Goal: Navigation & Orientation: Find specific page/section

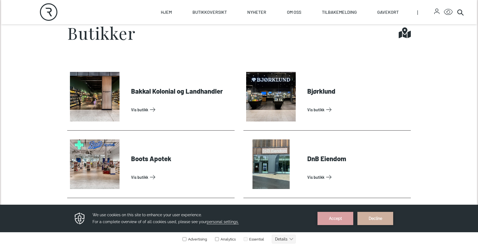
scroll to position [240, 0]
click at [367, 215] on button "Decline" at bounding box center [375, 218] width 36 height 13
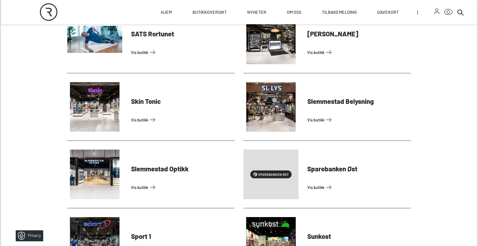
scroll to position [1490, 0]
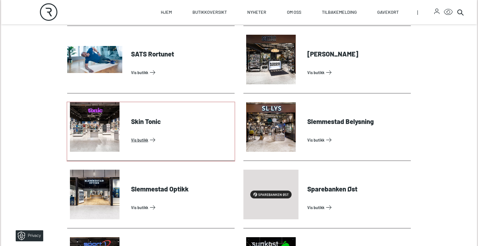
click at [133, 137] on link "Vis butikk" at bounding box center [181, 139] width 101 height 9
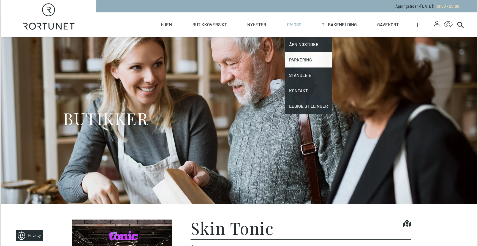
click at [294, 59] on link "Parkering" at bounding box center [308, 59] width 48 height 15
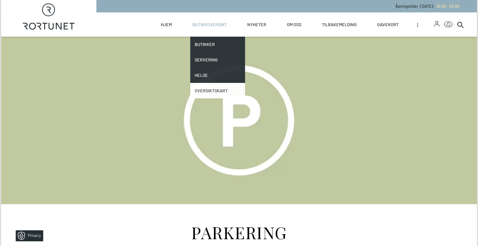
click at [212, 93] on link "Oversiktskart" at bounding box center [217, 90] width 55 height 15
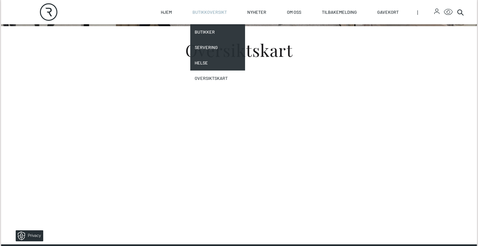
scroll to position [216, 0]
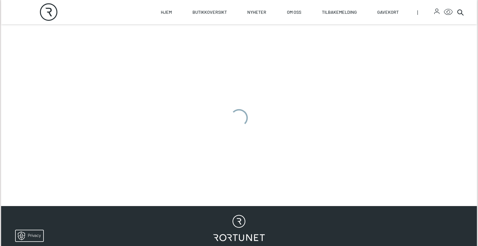
click at [292, 157] on div at bounding box center [238, 117] width 475 height 165
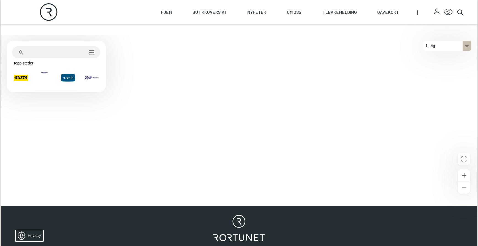
click at [29, 81] on button "Rusta" at bounding box center [21, 78] width 18 height 18
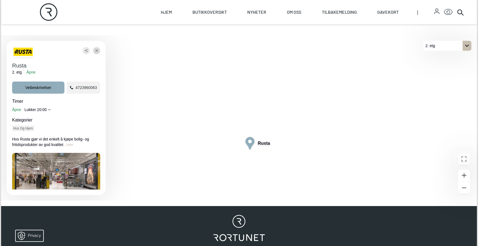
click at [99, 50] on button "Lukke" at bounding box center [96, 50] width 7 height 7
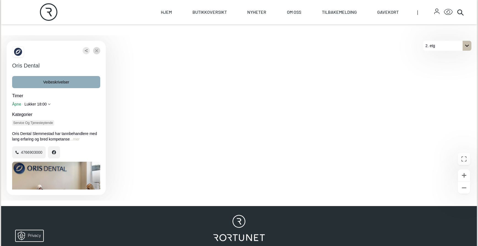
click at [98, 52] on icon "Lukke" at bounding box center [96, 51] width 3 height 10
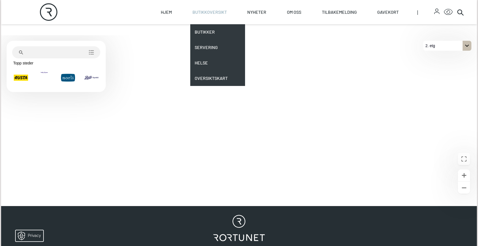
click at [219, 15] on link "Butikkoversikt" at bounding box center [209, 12] width 34 height 24
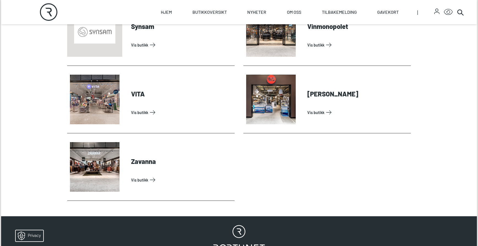
scroll to position [1792, 0]
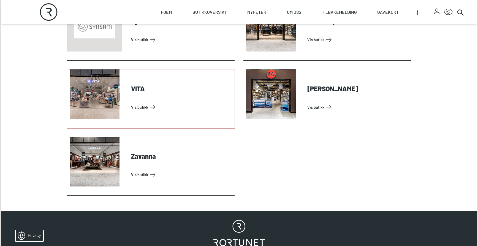
click at [131, 103] on link "Vis butikk" at bounding box center [181, 107] width 101 height 9
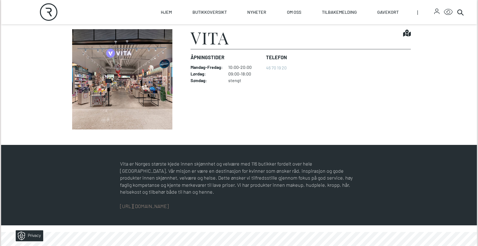
scroll to position [241, 0]
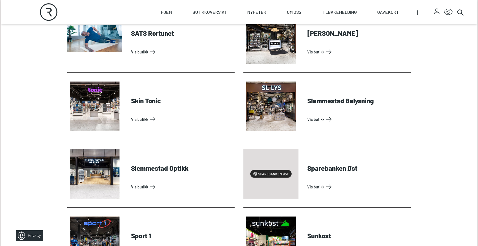
scroll to position [1511, 0]
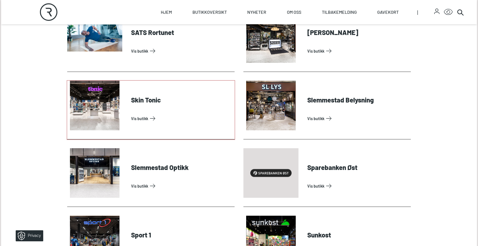
click at [131, 114] on link "Vis butikk" at bounding box center [181, 118] width 101 height 9
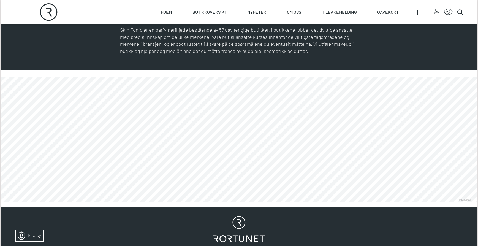
scroll to position [310, 0]
